Goal: Find specific page/section: Find specific page/section

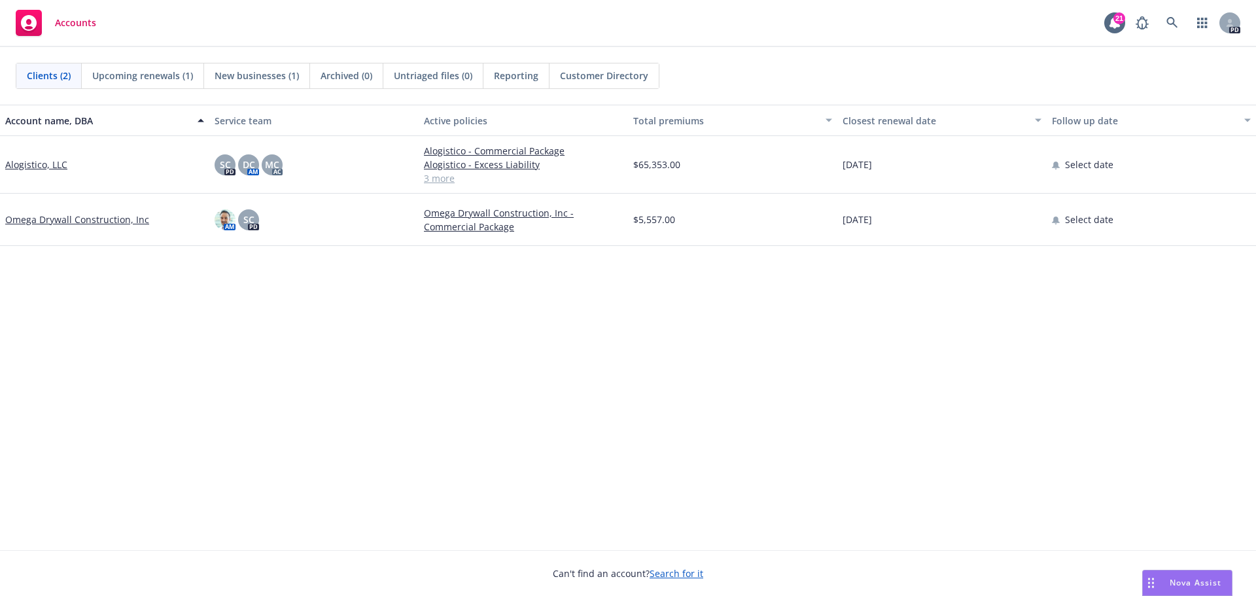
click at [50, 220] on link "Omega Drywall Construction, Inc" at bounding box center [77, 220] width 144 height 14
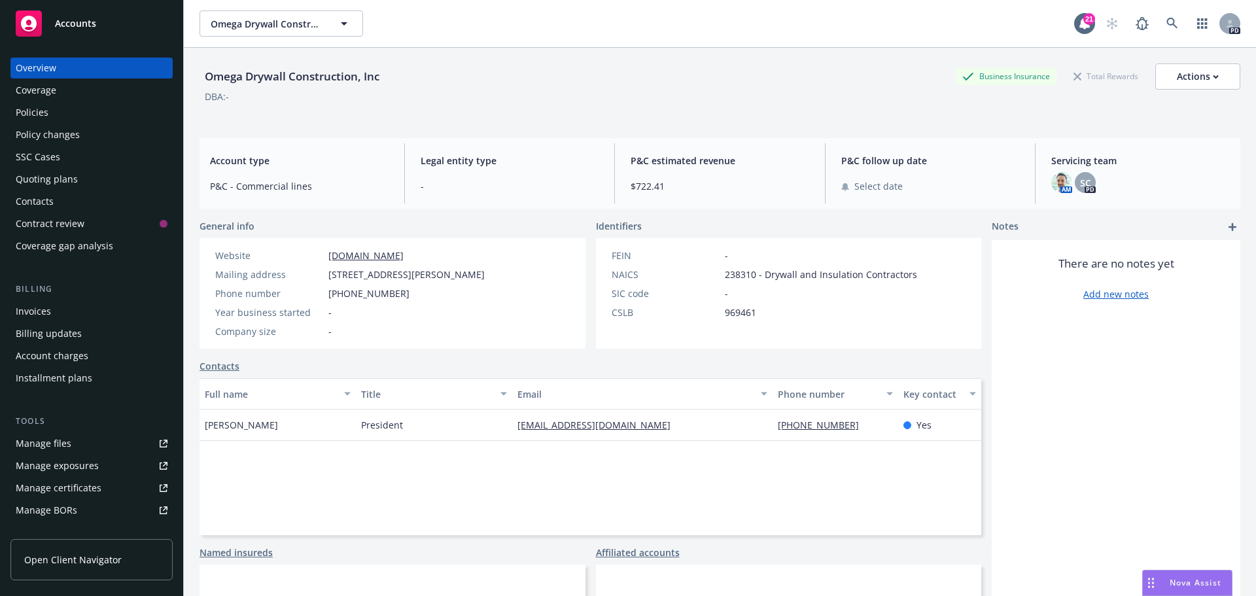
click at [58, 307] on div "Invoices" at bounding box center [92, 311] width 152 height 21
